Goal: Task Accomplishment & Management: Manage account settings

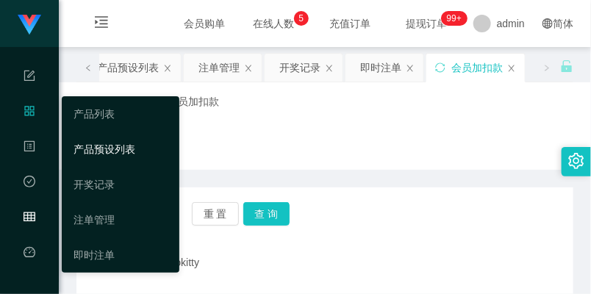
click at [109, 150] on link "产品预设列表" at bounding box center [121, 149] width 94 height 29
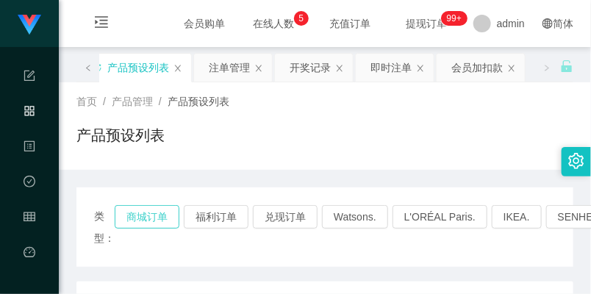
click at [143, 216] on button "商城订单" at bounding box center [147, 217] width 65 height 24
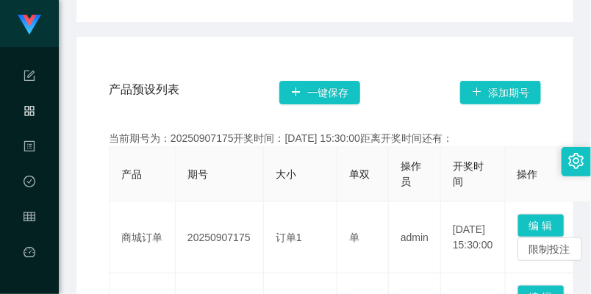
scroll to position [326, 0]
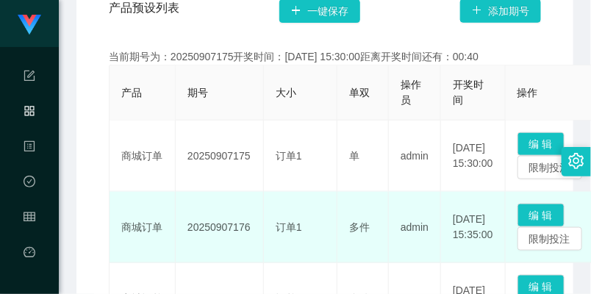
drag, startPoint x: 187, startPoint y: 218, endPoint x: 250, endPoint y: 221, distance: 62.5
click at [250, 221] on td "20250907176" at bounding box center [220, 227] width 88 height 71
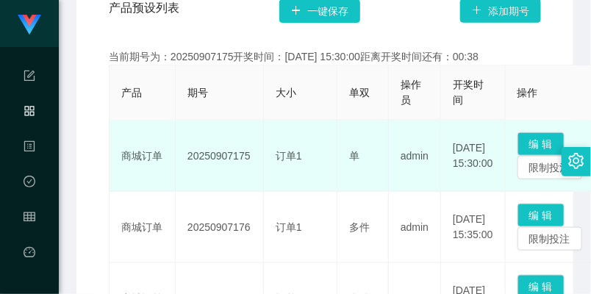
copy td "20250907176"
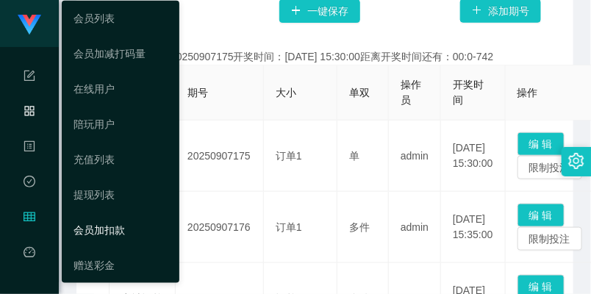
click at [97, 223] on link "会员加扣款" at bounding box center [121, 229] width 94 height 29
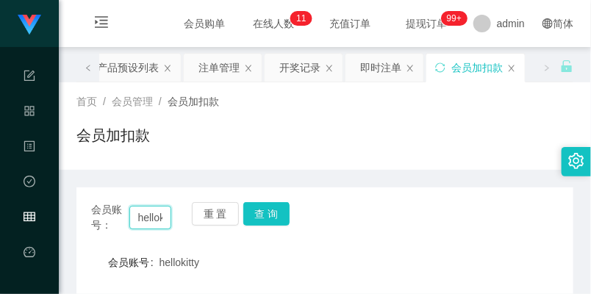
scroll to position [0, 18]
drag, startPoint x: 135, startPoint y: 216, endPoint x: 207, endPoint y: 235, distance: 74.5
paste input "fengyun1101"
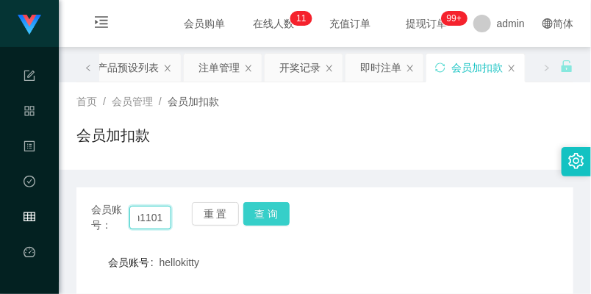
type input "fengyun1101"
click at [256, 207] on button "查 询" at bounding box center [266, 214] width 47 height 24
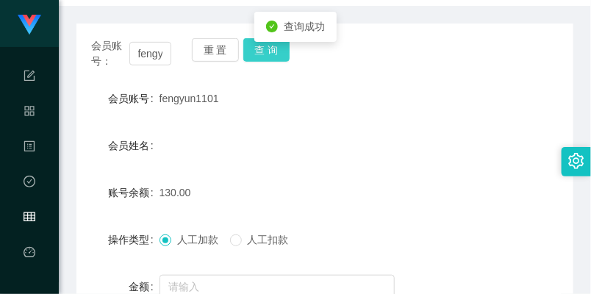
scroll to position [245, 0]
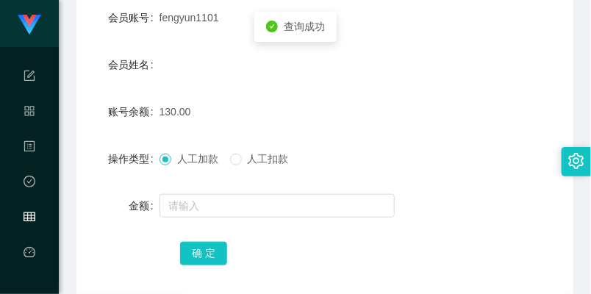
click at [251, 168] on div "人工加款 人工扣款" at bounding box center [305, 158] width 290 height 29
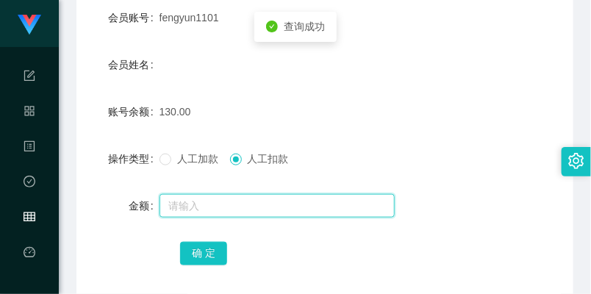
click at [237, 207] on input "text" at bounding box center [277, 206] width 235 height 24
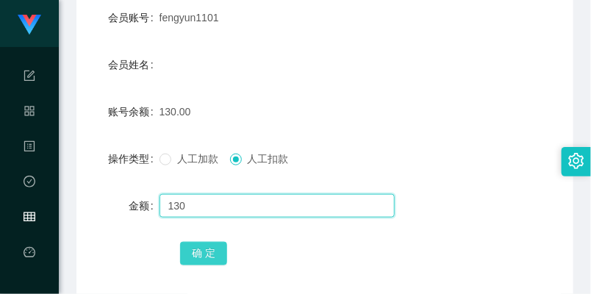
type input "130"
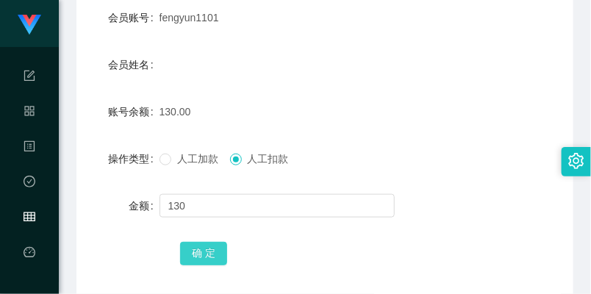
click at [204, 256] on button "确 定" at bounding box center [203, 254] width 47 height 24
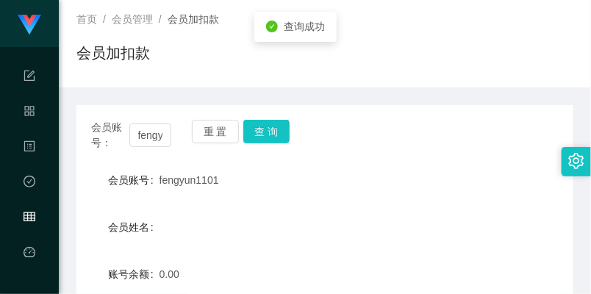
scroll to position [82, 0]
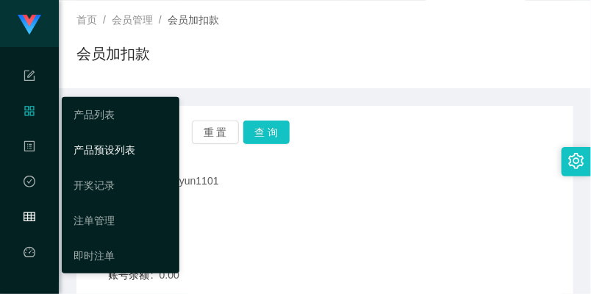
click at [110, 152] on link "产品预设列表" at bounding box center [121, 149] width 94 height 29
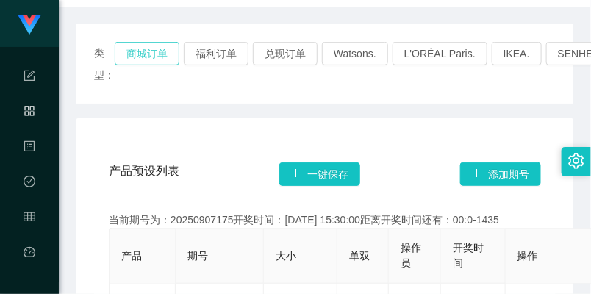
drag, startPoint x: 143, startPoint y: 50, endPoint x: 151, endPoint y: 59, distance: 12.0
click at [143, 51] on button "商城订单" at bounding box center [147, 54] width 65 height 24
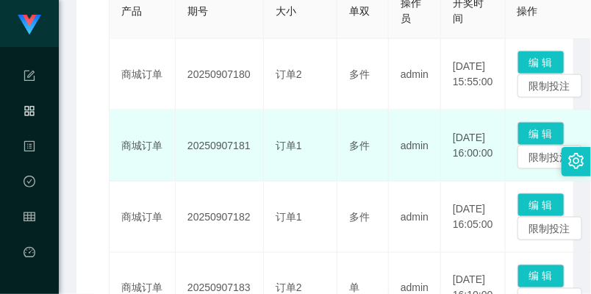
drag, startPoint x: 187, startPoint y: 140, endPoint x: 251, endPoint y: 143, distance: 64.0
click at [251, 143] on td "20250907181" at bounding box center [220, 145] width 88 height 71
copy td "20250907181"
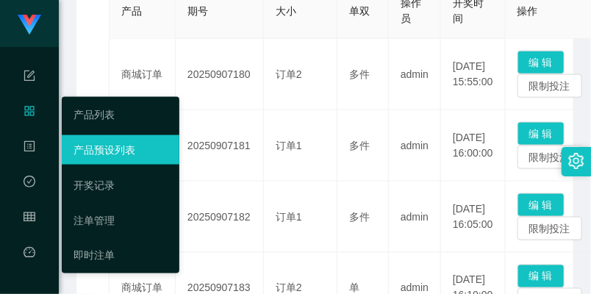
click at [100, 144] on link "产品预设列表" at bounding box center [121, 149] width 94 height 29
click at [96, 171] on link "开奖记录" at bounding box center [121, 185] width 94 height 29
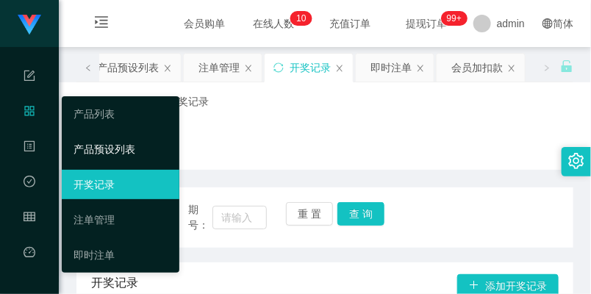
click at [105, 137] on link "产品预设列表" at bounding box center [121, 149] width 94 height 29
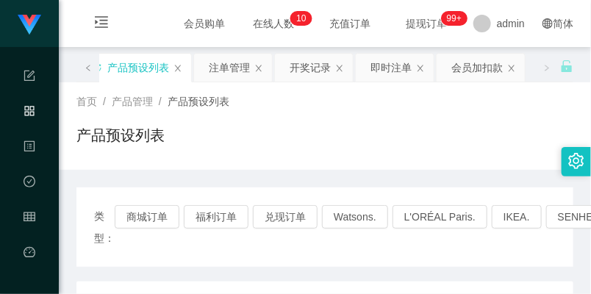
scroll to position [82, 0]
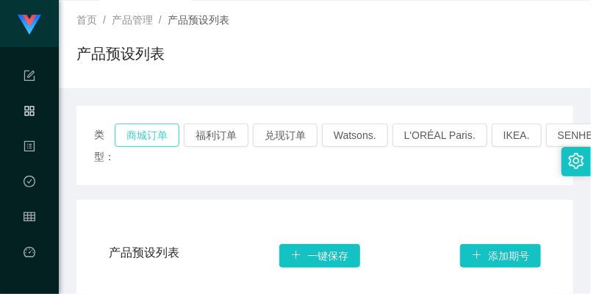
click at [155, 131] on button "商城订单" at bounding box center [147, 136] width 65 height 24
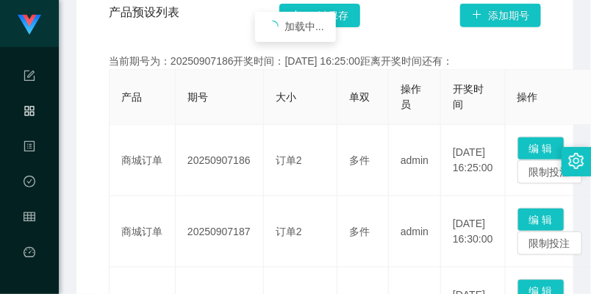
scroll to position [326, 0]
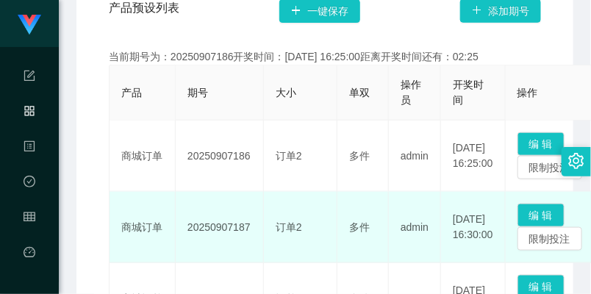
drag, startPoint x: 179, startPoint y: 222, endPoint x: 247, endPoint y: 223, distance: 68.4
click at [247, 223] on td "20250907187" at bounding box center [220, 227] width 88 height 71
copy td "20250907187"
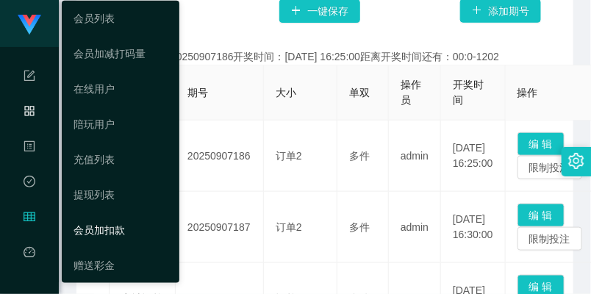
click at [114, 217] on link "会员加扣款" at bounding box center [121, 229] width 94 height 29
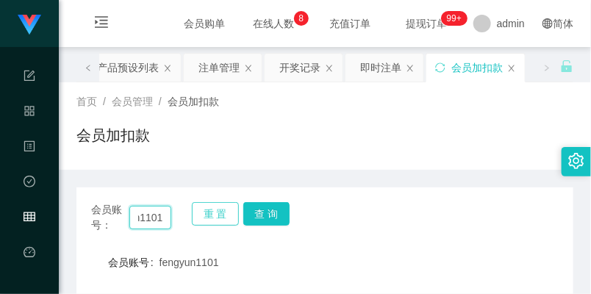
drag, startPoint x: 136, startPoint y: 212, endPoint x: 196, endPoint y: 224, distance: 61.6
click at [196, 224] on div "会员账号： fengyun1101 重 置 查 询" at bounding box center [324, 217] width 497 height 31
paste input "91142079"
type input "91142079"
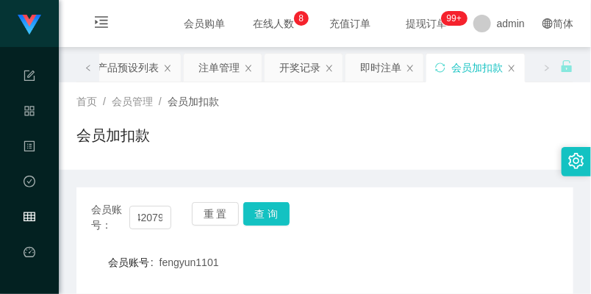
click at [293, 210] on div "会员账号： 91142079 重 置 查 询" at bounding box center [324, 217] width 497 height 31
click at [265, 215] on button "查 询" at bounding box center [266, 214] width 47 height 24
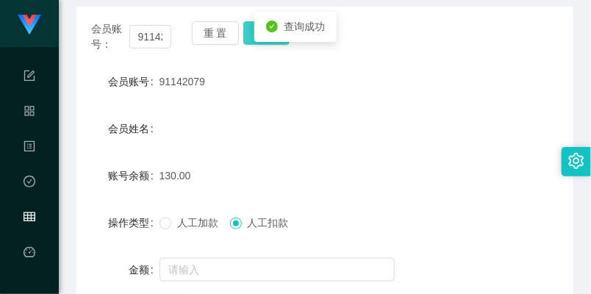
scroll to position [245, 0]
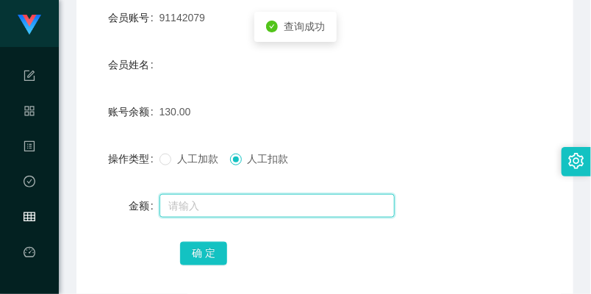
click at [234, 201] on input "text" at bounding box center [277, 206] width 235 height 24
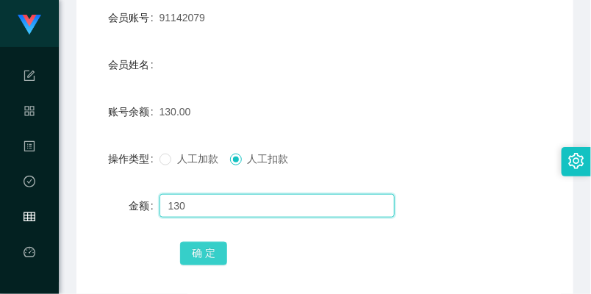
type input "130"
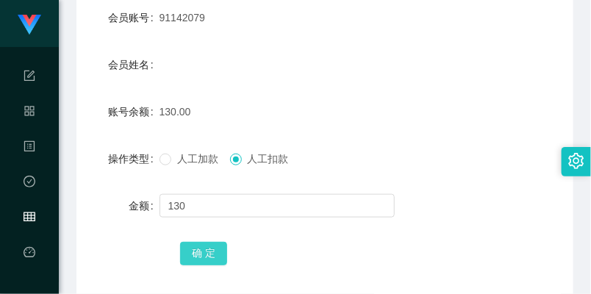
click at [216, 253] on button "确 定" at bounding box center [203, 254] width 47 height 24
